Goal: Task Accomplishment & Management: Manage account settings

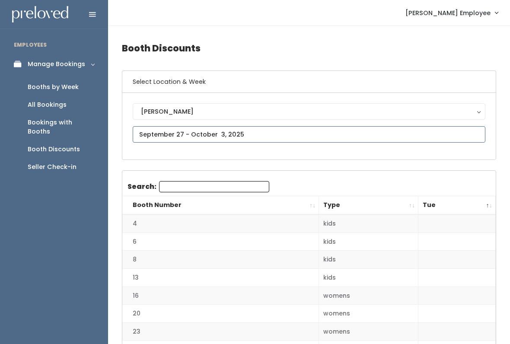
click at [204, 135] on input "text" at bounding box center [309, 134] width 353 height 16
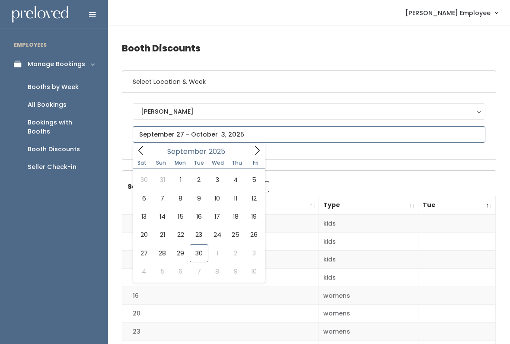
click at [263, 150] on span at bounding box center [257, 150] width 16 height 13
click at [260, 150] on icon at bounding box center [258, 151] width 10 height 10
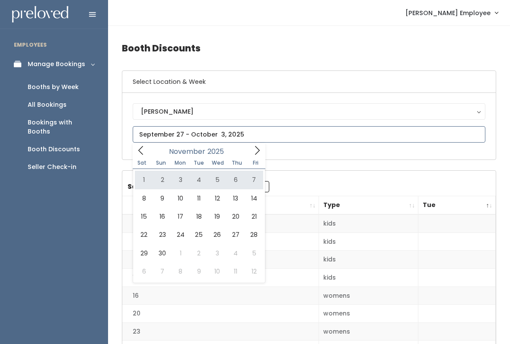
type input "November 1 to November 7"
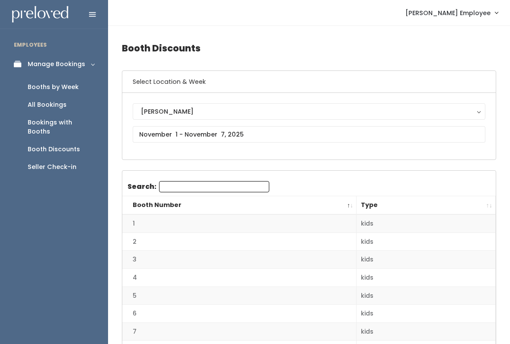
click at [57, 88] on div "Booths by Week" at bounding box center [53, 87] width 51 height 9
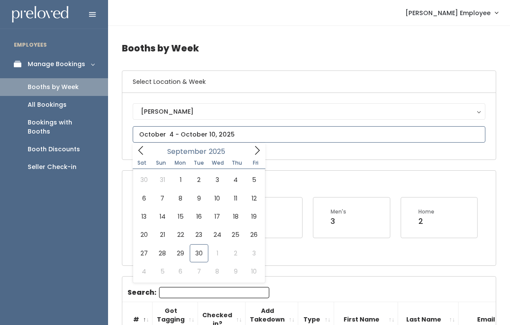
click at [257, 152] on icon at bounding box center [258, 151] width 10 height 10
click at [254, 148] on icon at bounding box center [258, 151] width 10 height 10
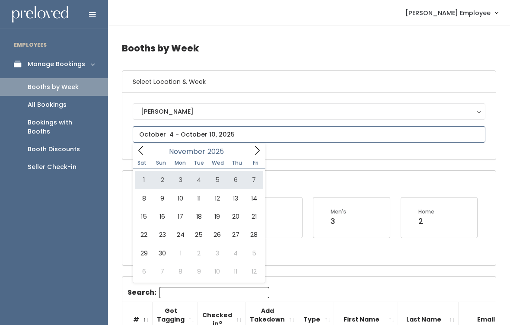
type input "[DATE] to [DATE]"
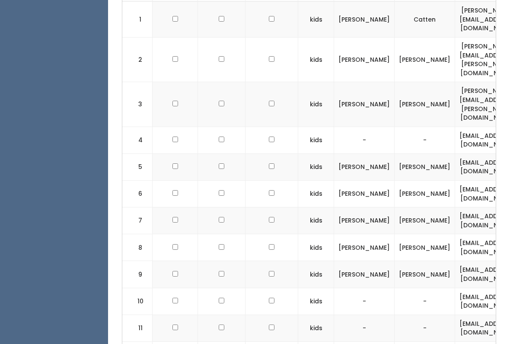
scroll to position [337, 0]
click at [174, 190] on input "checkbox" at bounding box center [176, 193] width 6 height 6
checkbox input "true"
click at [177, 208] on td at bounding box center [175, 221] width 45 height 27
click at [173, 217] on input "checkbox" at bounding box center [176, 220] width 6 height 6
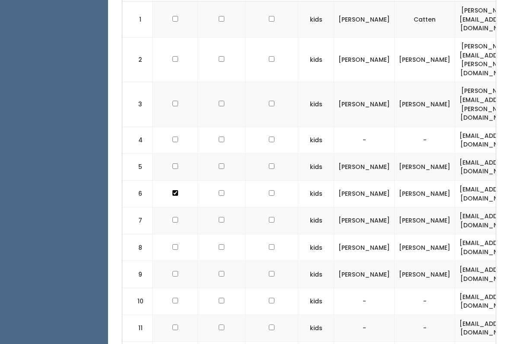
checkbox input "true"
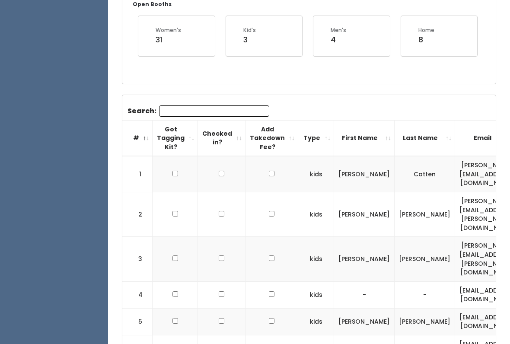
scroll to position [0, 0]
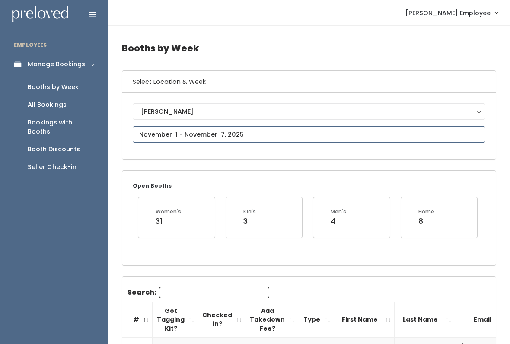
click at [203, 134] on input "text" at bounding box center [309, 134] width 353 height 16
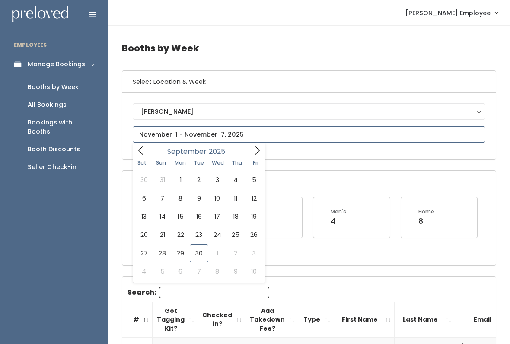
click at [226, 136] on input "text" at bounding box center [309, 134] width 353 height 16
